Goal: Task Accomplishment & Management: Complete application form

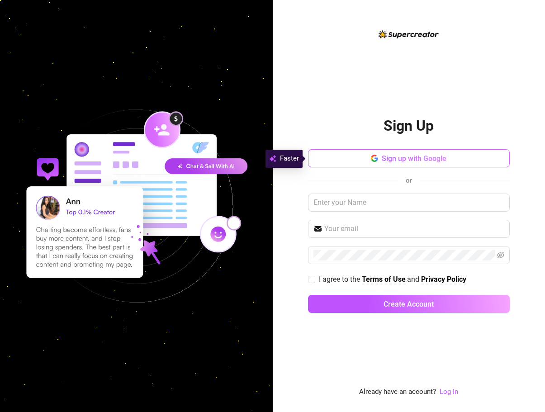
click at [414, 160] on span "Sign up with Google" at bounding box center [414, 158] width 65 height 9
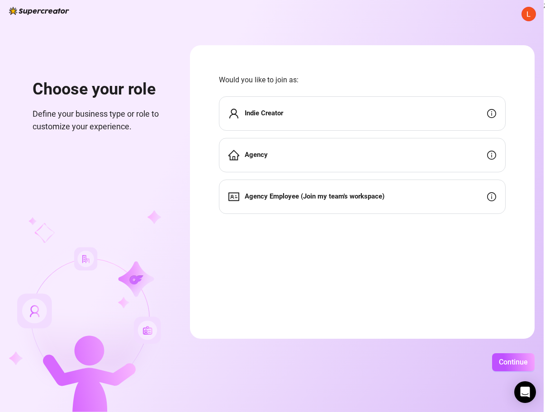
click at [474, 121] on div "Indie Creator" at bounding box center [362, 113] width 287 height 34
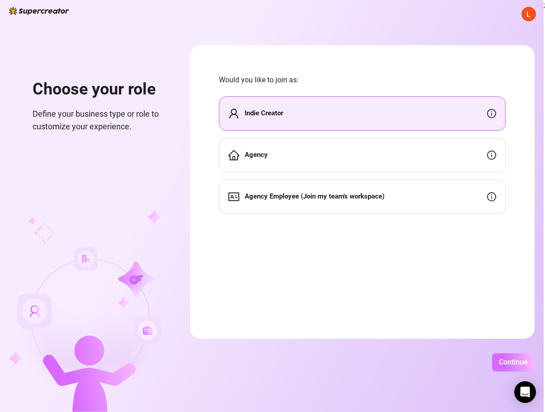
click at [507, 368] on button "Continue" at bounding box center [513, 362] width 43 height 18
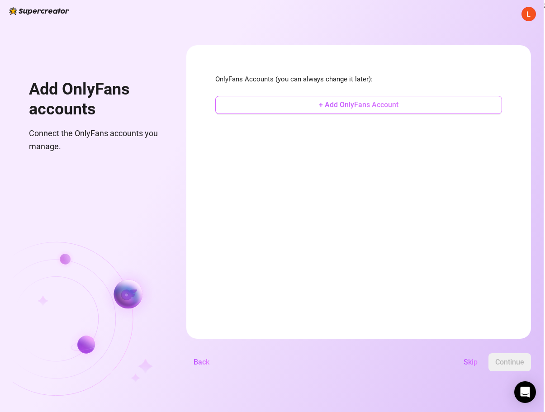
click at [346, 104] on span "+ Add OnlyFans Account" at bounding box center [359, 104] width 80 height 9
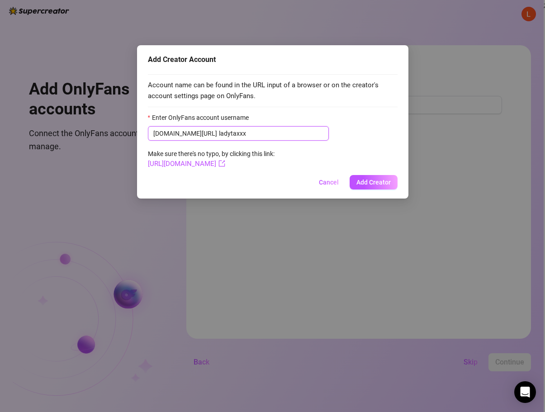
type input "ladytaxxx"
click at [378, 180] on span "Add Creator" at bounding box center [373, 182] width 34 height 7
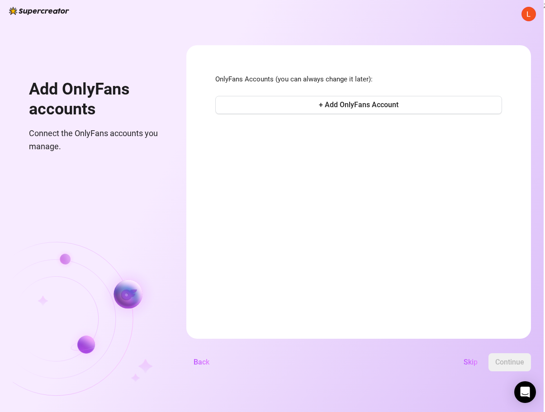
click at [524, 358] on button "Continue" at bounding box center [509, 362] width 43 height 18
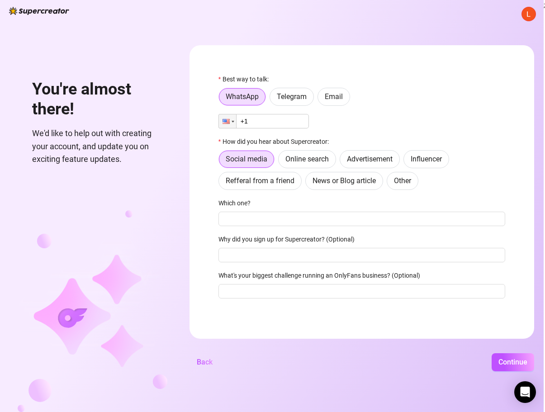
click at [300, 127] on input "+1" at bounding box center [263, 121] width 90 height 14
click at [294, 106] on div "Best way to talk: WhatsApp Telegram Email Phone +1 How did you hear about Super…" at bounding box center [361, 190] width 287 height 232
click at [292, 99] on span "Telegram" at bounding box center [292, 96] width 30 height 9
click at [272, 99] on input "Telegram" at bounding box center [272, 99] width 0 height 0
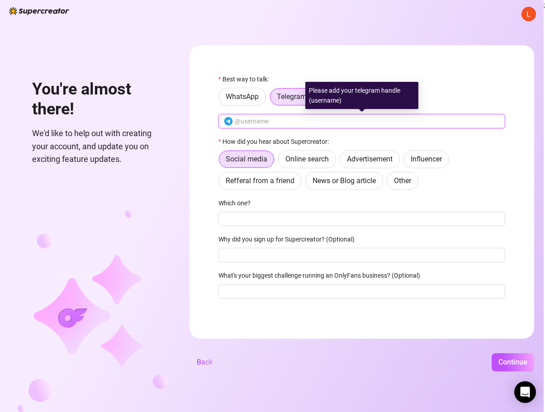
click at [281, 123] on input "text" at bounding box center [367, 121] width 265 height 10
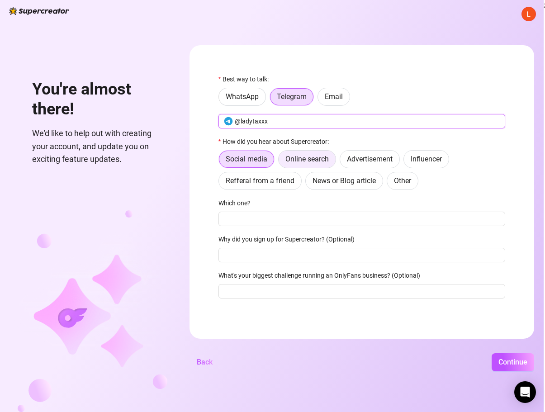
type input "@ladytaxxx"
click at [317, 156] on span "Online search" at bounding box center [306, 159] width 43 height 9
click at [281, 161] on input "Online search" at bounding box center [281, 161] width 0 height 0
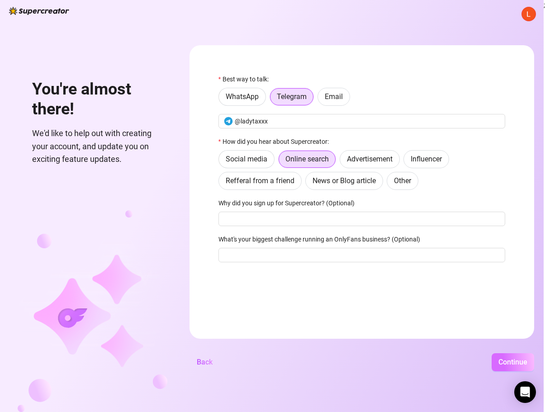
click at [508, 360] on span "Continue" at bounding box center [512, 362] width 29 height 9
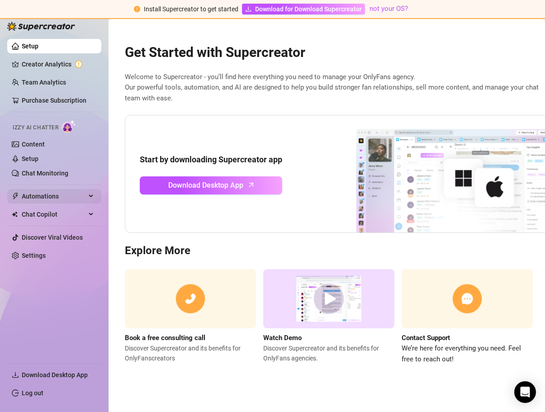
click at [91, 197] on div "Automations" at bounding box center [54, 196] width 94 height 14
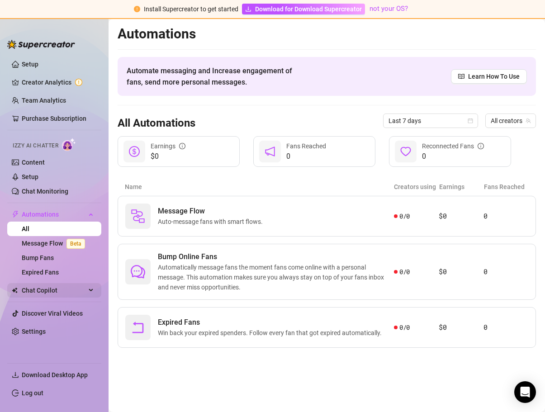
click at [92, 292] on div "Chat Copilot" at bounding box center [54, 290] width 94 height 14
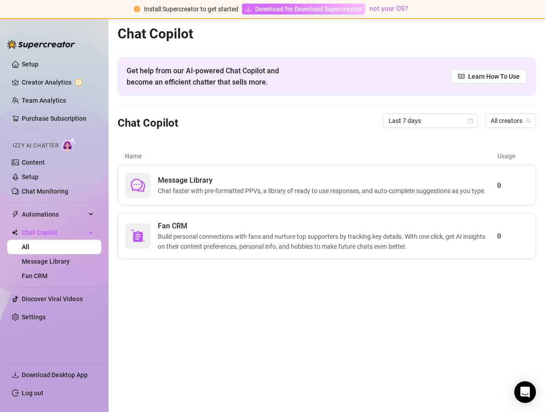
click at [271, 11] on span "Download for Download Supercreator" at bounding box center [308, 9] width 107 height 10
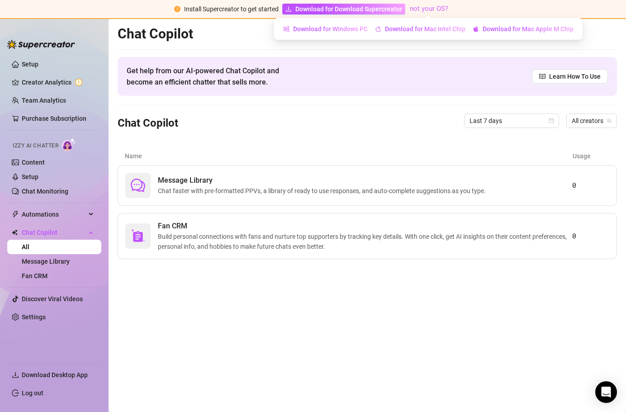
click at [436, 9] on link "not your OS?" at bounding box center [429, 9] width 38 height 8
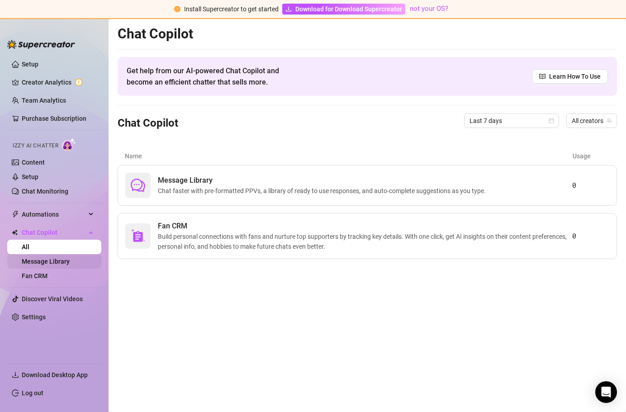
click at [46, 259] on link "Message Library" at bounding box center [46, 261] width 48 height 7
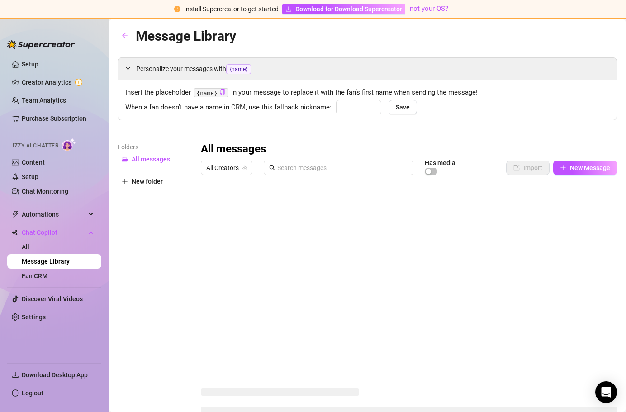
type input "babe"
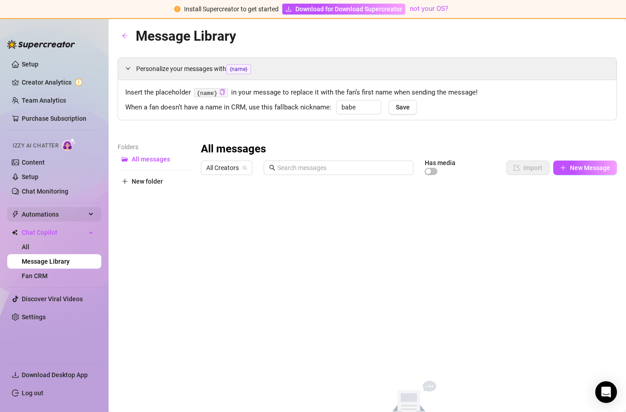
click at [29, 217] on span "Automations" at bounding box center [54, 214] width 64 height 14
